Goal: Find specific page/section: Find specific page/section

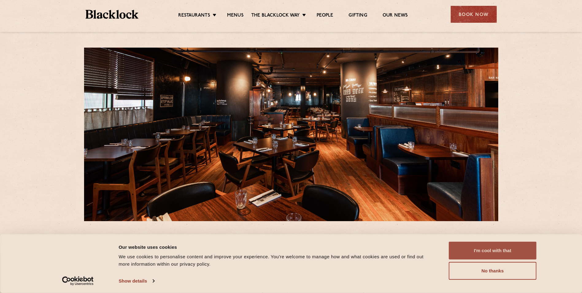
click at [493, 251] on button "I'm cool with that" at bounding box center [493, 251] width 88 height 18
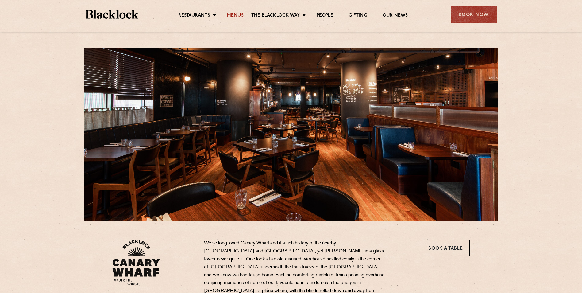
click at [238, 13] on link "Menus" at bounding box center [235, 16] width 17 height 7
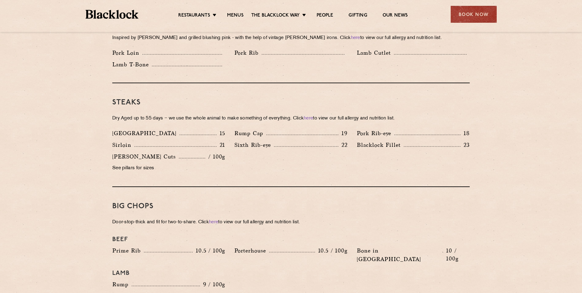
scroll to position [522, 0]
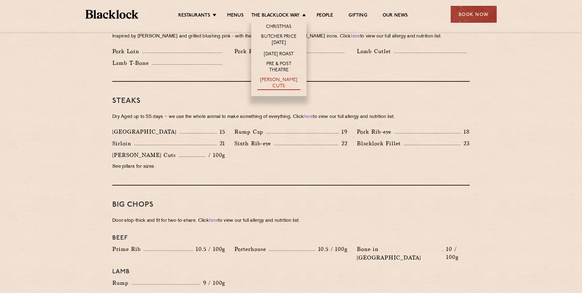
click at [290, 79] on link "[PERSON_NAME] Cuts" at bounding box center [279, 83] width 43 height 13
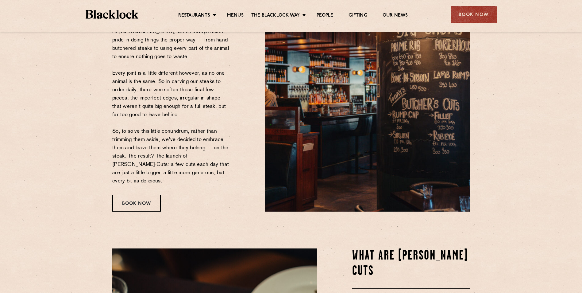
scroll to position [31, 0]
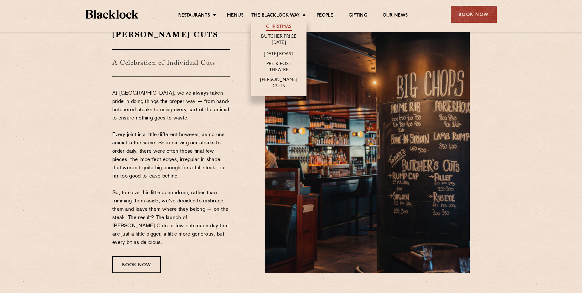
click at [279, 27] on link "Christmas" at bounding box center [279, 27] width 26 height 7
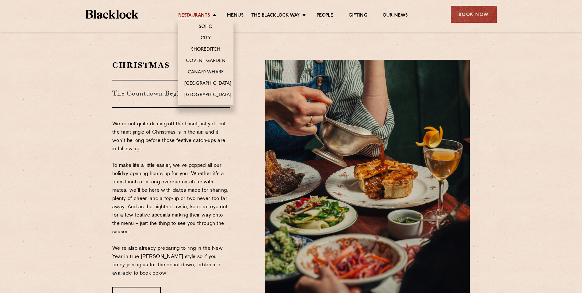
click at [191, 15] on link "Restaurants" at bounding box center [194, 16] width 32 height 7
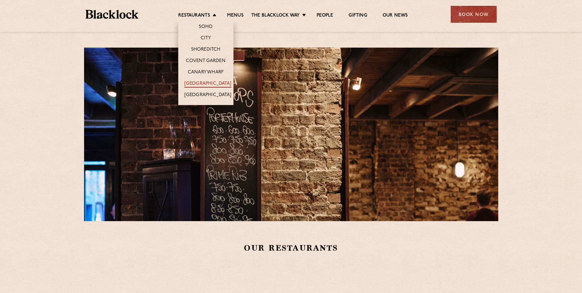
click at [193, 83] on link "[GEOGRAPHIC_DATA]" at bounding box center [208, 84] width 47 height 7
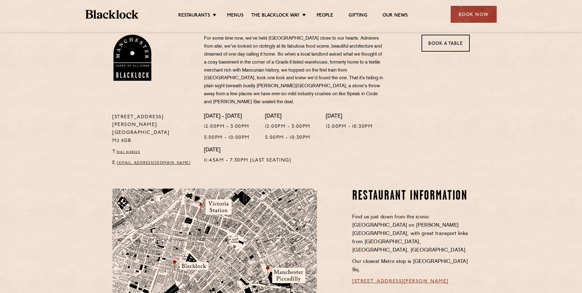
scroll to position [246, 0]
